Goal: Entertainment & Leisure: Consume media (video, audio)

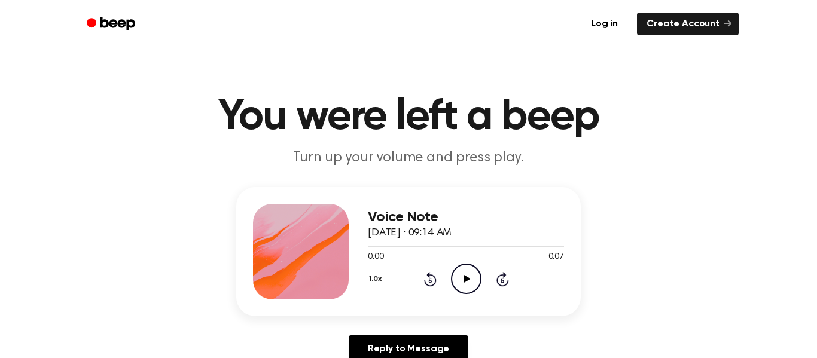
click at [457, 268] on icon "Play Audio" at bounding box center [466, 279] width 30 height 30
click at [463, 277] on icon at bounding box center [466, 279] width 7 height 8
click at [465, 274] on icon "Play Audio" at bounding box center [466, 279] width 30 height 30
click at [466, 271] on icon "Play Audio" at bounding box center [466, 279] width 30 height 30
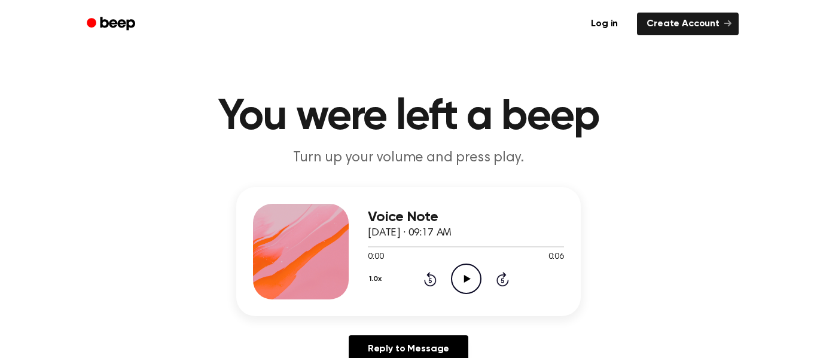
click at [468, 283] on icon "Play Audio" at bounding box center [466, 279] width 30 height 30
click at [463, 286] on icon "Play Audio" at bounding box center [466, 279] width 30 height 30
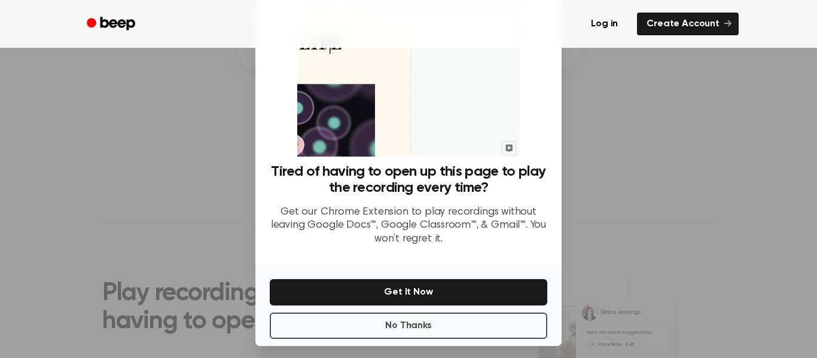
scroll to position [77, 0]
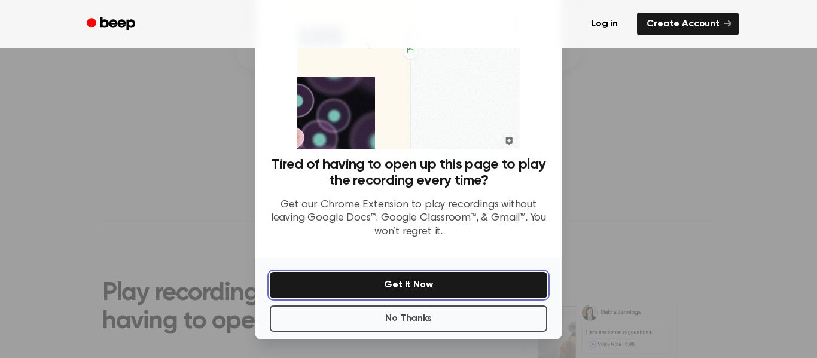
click at [429, 281] on button "Get It Now" at bounding box center [408, 285] width 277 height 26
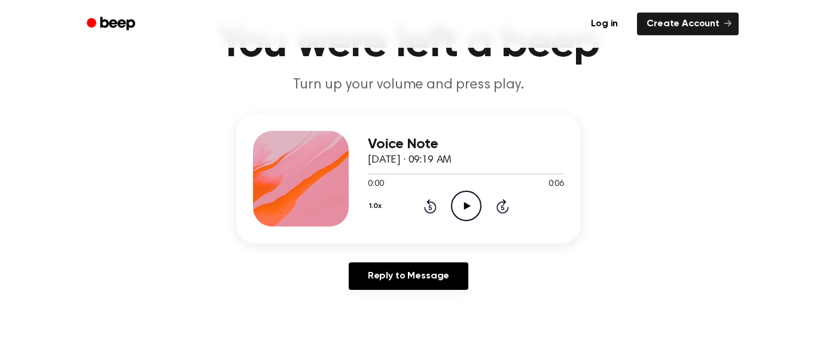
scroll to position [69, 0]
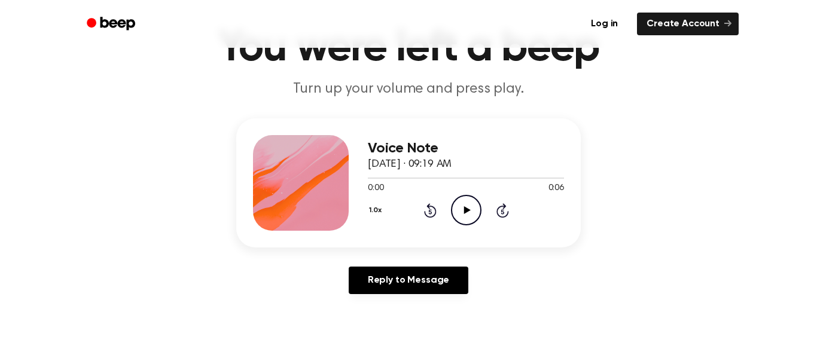
click at [474, 204] on icon "Play Audio" at bounding box center [466, 210] width 30 height 30
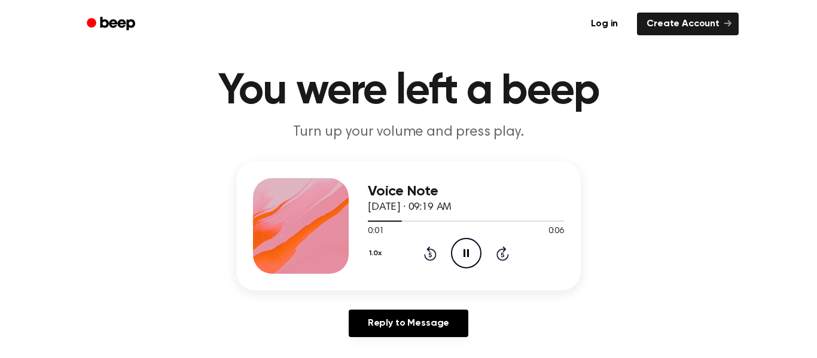
scroll to position [35, 0]
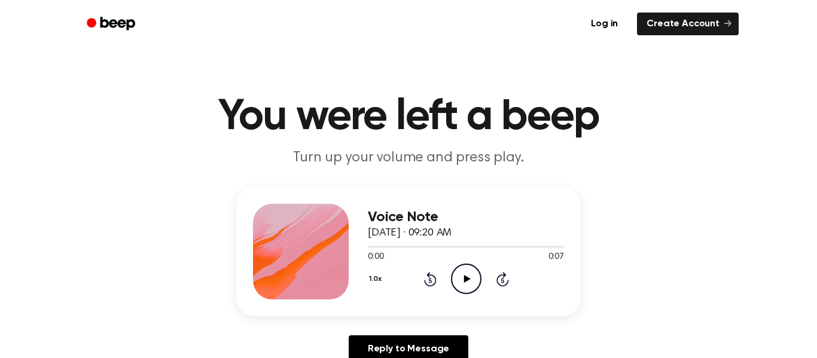
click at [468, 275] on icon "Play Audio" at bounding box center [466, 279] width 30 height 30
click at [463, 274] on icon "Play Audio" at bounding box center [466, 279] width 30 height 30
click at [270, 138] on h1 "You were left a beep" at bounding box center [408, 117] width 612 height 43
click at [466, 271] on icon "Play Audio" at bounding box center [466, 279] width 30 height 30
click at [474, 276] on icon "Play Audio" at bounding box center [466, 279] width 30 height 30
